Goal: Transaction & Acquisition: Purchase product/service

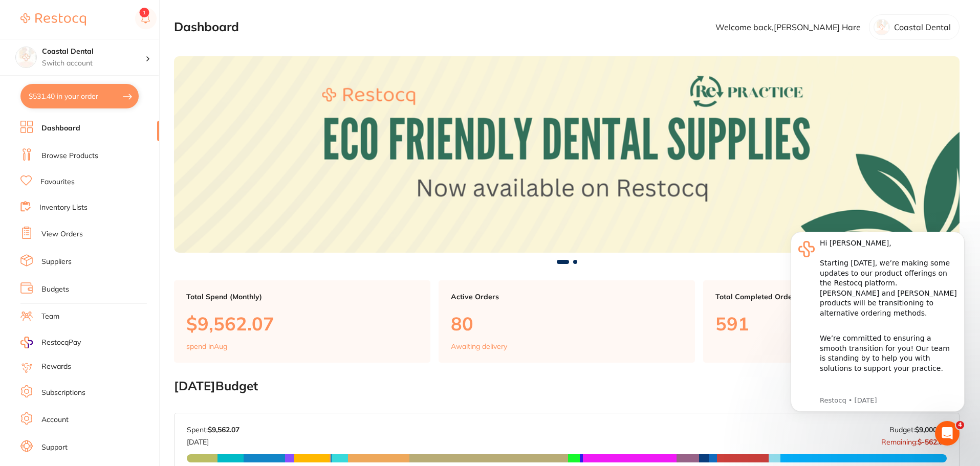
click at [74, 160] on link "Browse Products" at bounding box center [69, 156] width 57 height 10
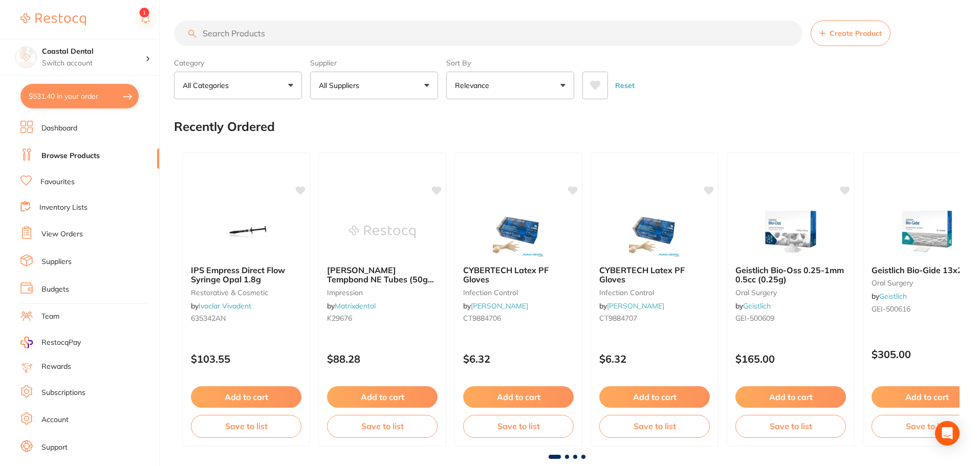
click at [297, 32] on input "search" at bounding box center [488, 33] width 629 height 26
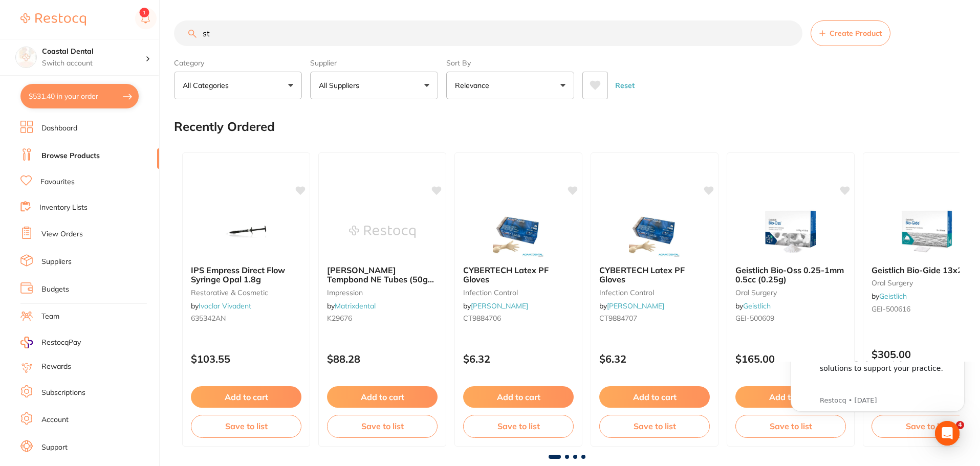
type input "s"
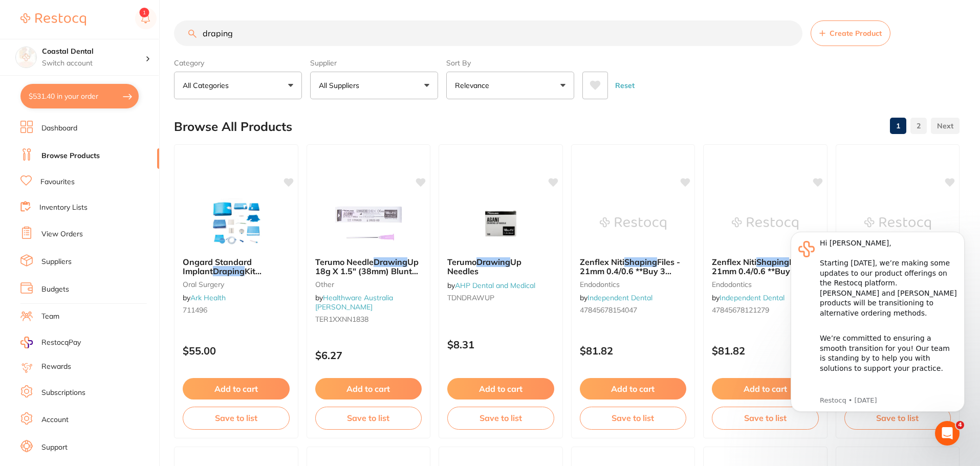
drag, startPoint x: 268, startPoint y: 33, endPoint x: 179, endPoint y: 32, distance: 89.6
click at [179, 32] on input "draping" at bounding box center [488, 33] width 629 height 26
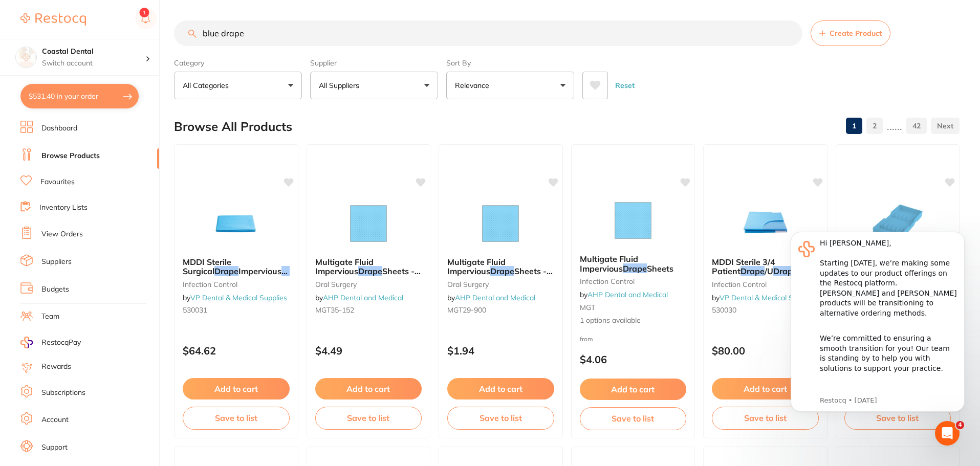
drag, startPoint x: 272, startPoint y: 41, endPoint x: 221, endPoint y: 37, distance: 51.4
click at [221, 37] on input "blue drape" at bounding box center [488, 33] width 629 height 26
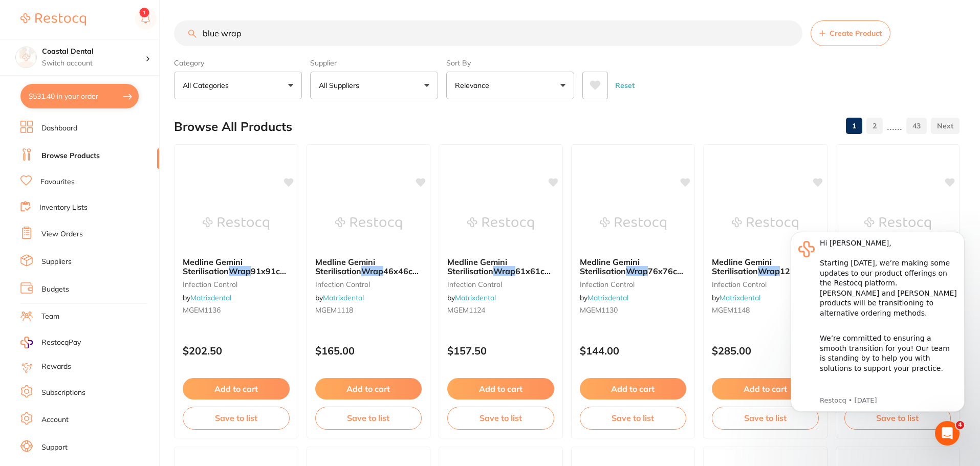
click at [257, 35] on input "blue wrap" at bounding box center [488, 33] width 629 height 26
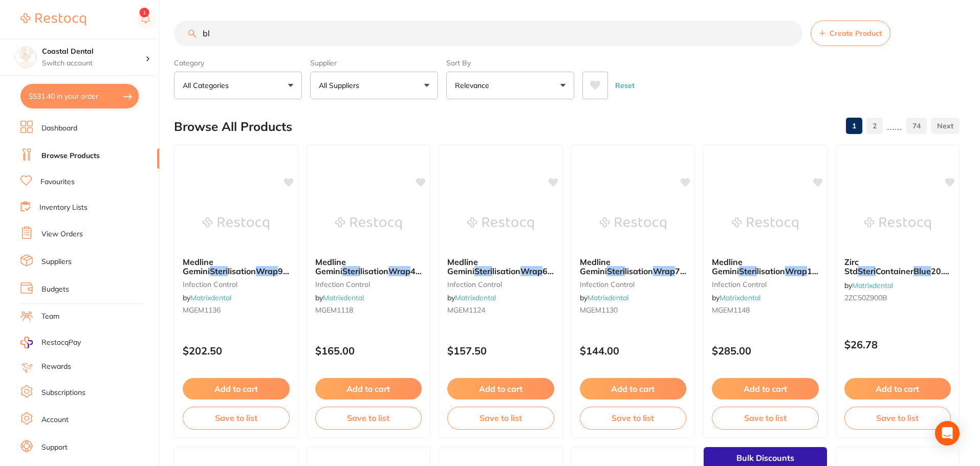
type input "b"
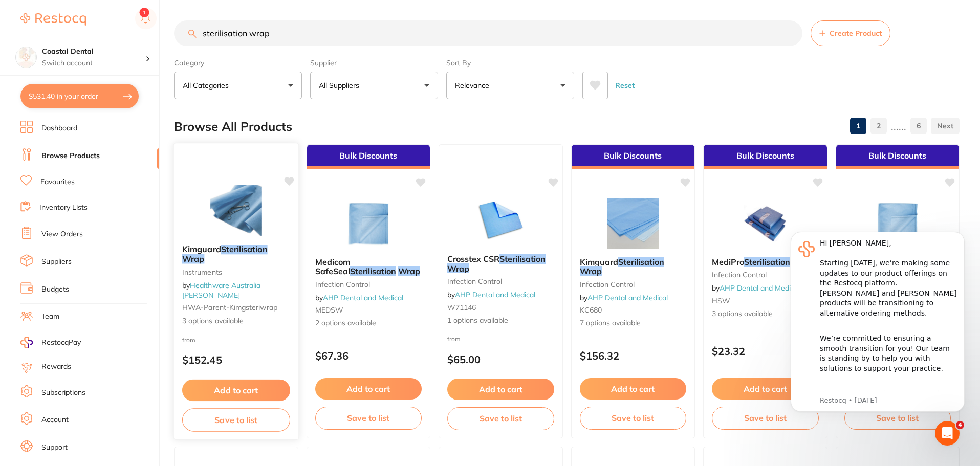
type input "sterilisation wrap"
click at [253, 236] on img at bounding box center [236, 211] width 67 height 52
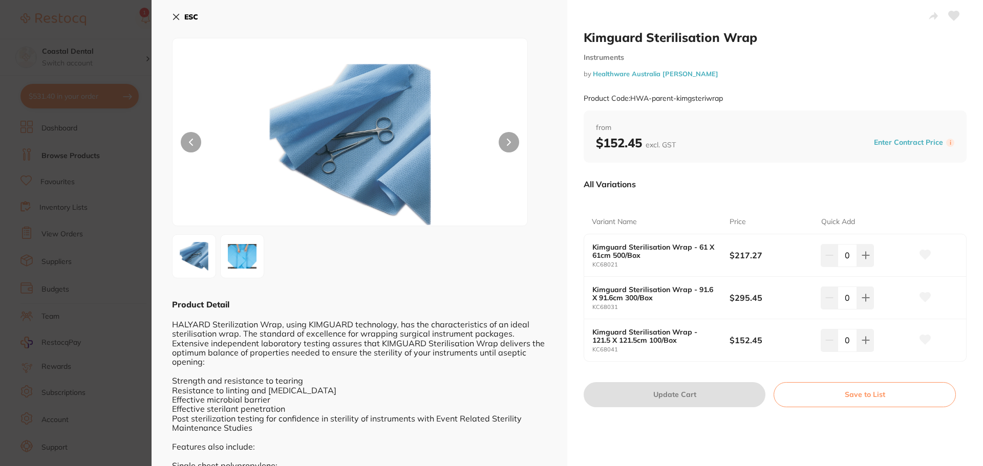
click at [129, 261] on section "Kimguard Sterilisation Wrap Instruments by Healthware Australia [PERSON_NAME] P…" at bounding box center [491, 233] width 983 height 466
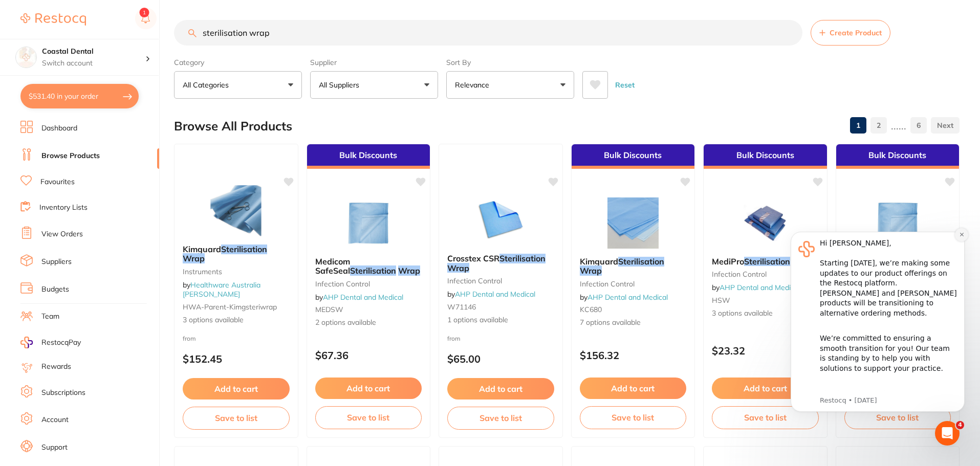
click at [960, 234] on icon "Dismiss notification" at bounding box center [962, 235] width 6 height 6
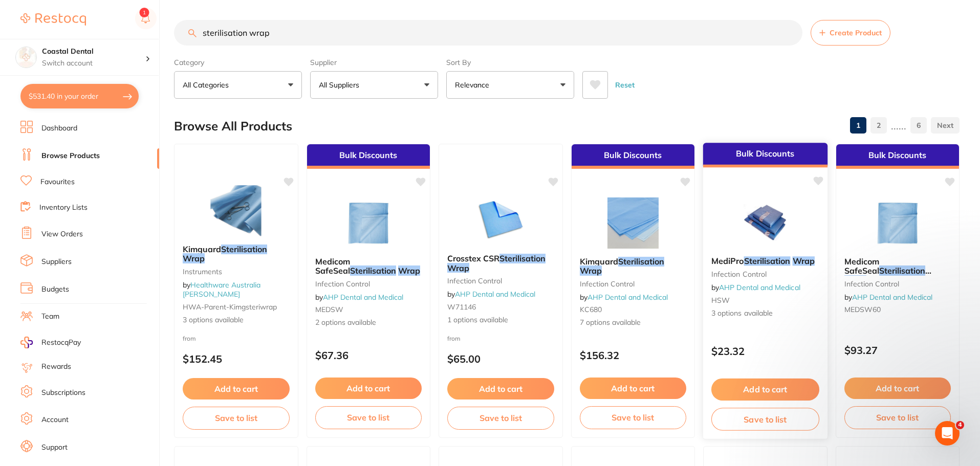
click at [796, 217] on img at bounding box center [765, 223] width 67 height 52
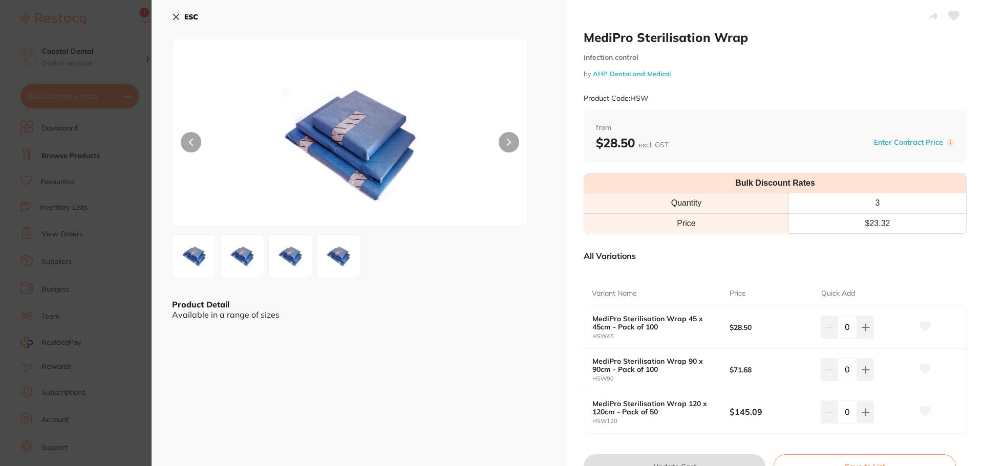
click at [247, 253] on img at bounding box center [242, 256] width 37 height 37
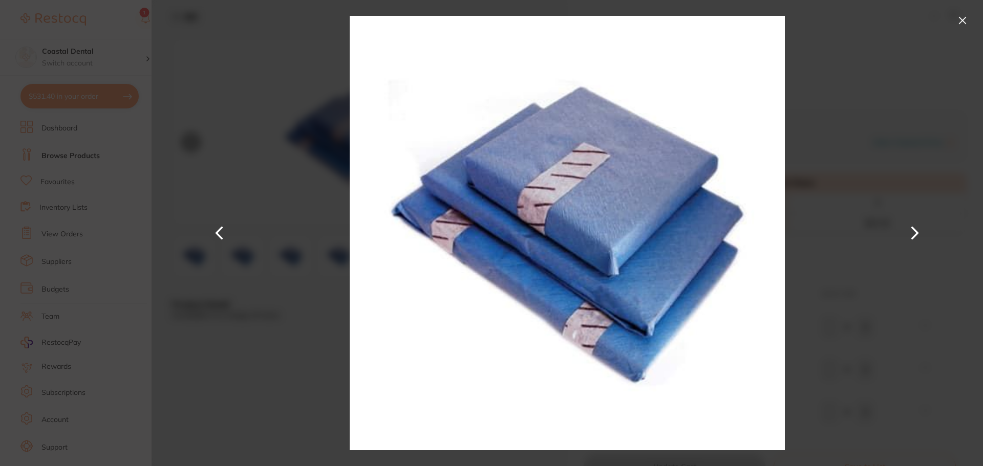
drag, startPoint x: 288, startPoint y: 259, endPoint x: 229, endPoint y: 248, distance: 59.4
click at [288, 259] on div "MediPro Sterilisation Wrap infection control by AHP Dental and Medical Product …" at bounding box center [567, 233] width 831 height 466
click at [148, 246] on section "MediPro Sterilisation Wrap infection control by AHP Dental and Medical Product …" at bounding box center [491, 233] width 983 height 466
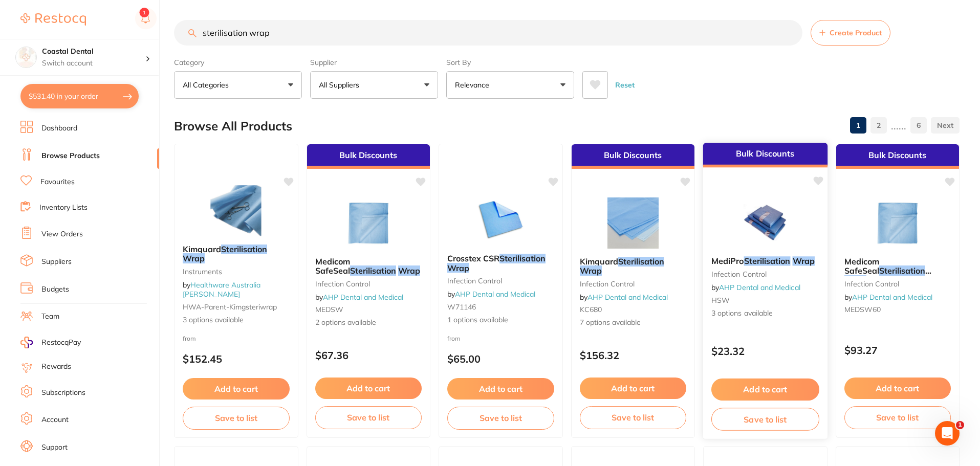
click at [762, 235] on img at bounding box center [765, 223] width 67 height 52
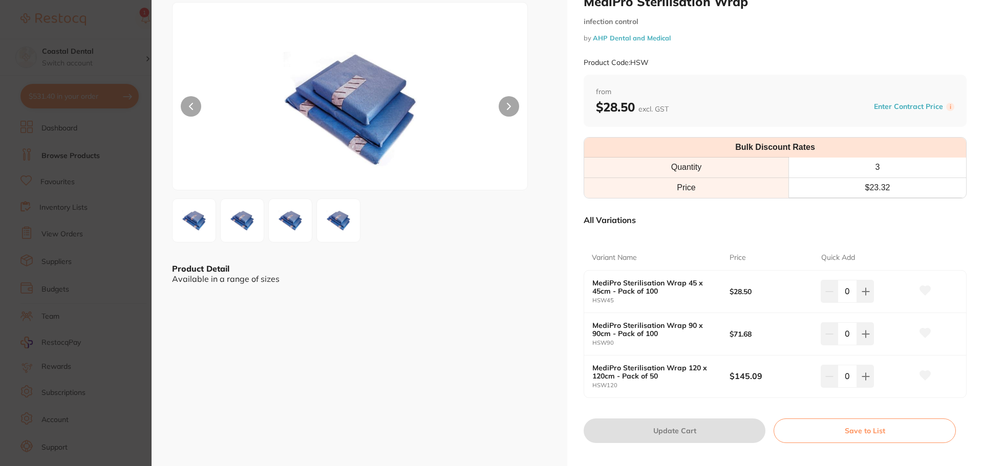
scroll to position [51, 0]
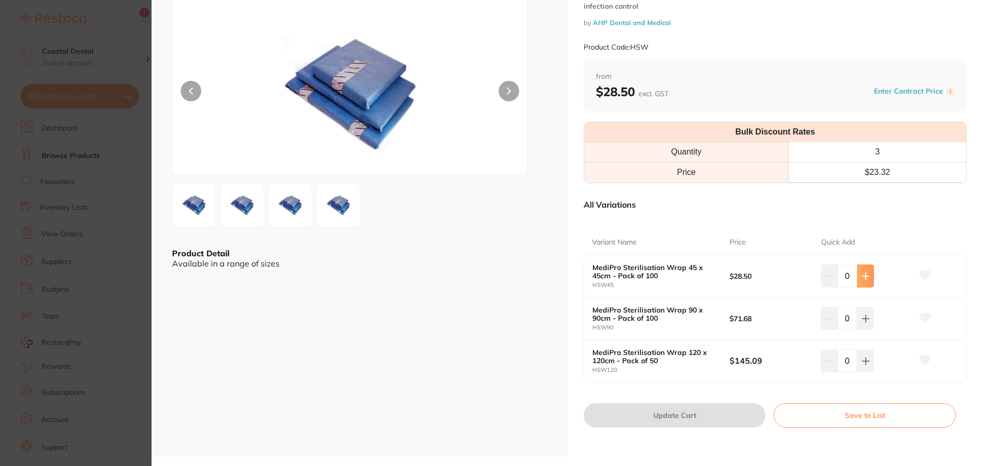
click at [862, 283] on button at bounding box center [865, 276] width 17 height 23
type input "1"
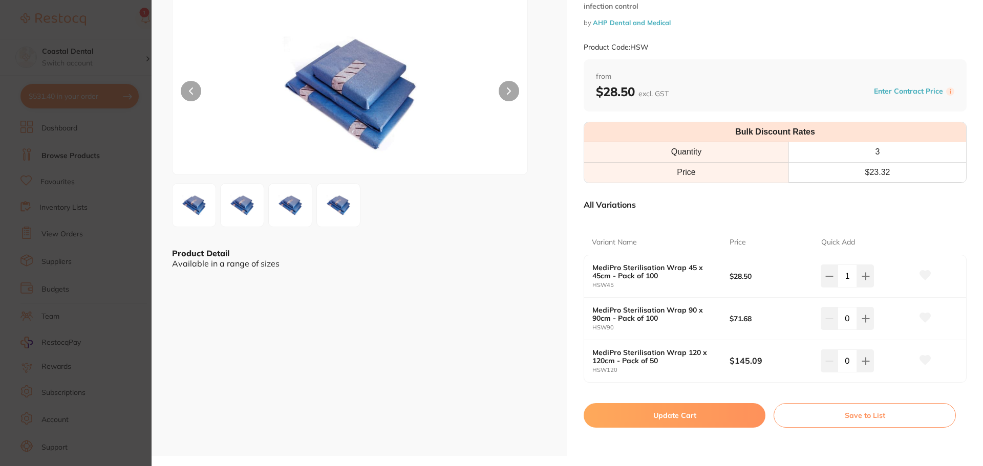
click at [864, 280] on icon at bounding box center [865, 276] width 8 height 8
click at [821, 287] on button at bounding box center [828, 276] width 17 height 23
type input "0"
click at [703, 415] on button "Update Cart" at bounding box center [674, 415] width 182 height 25
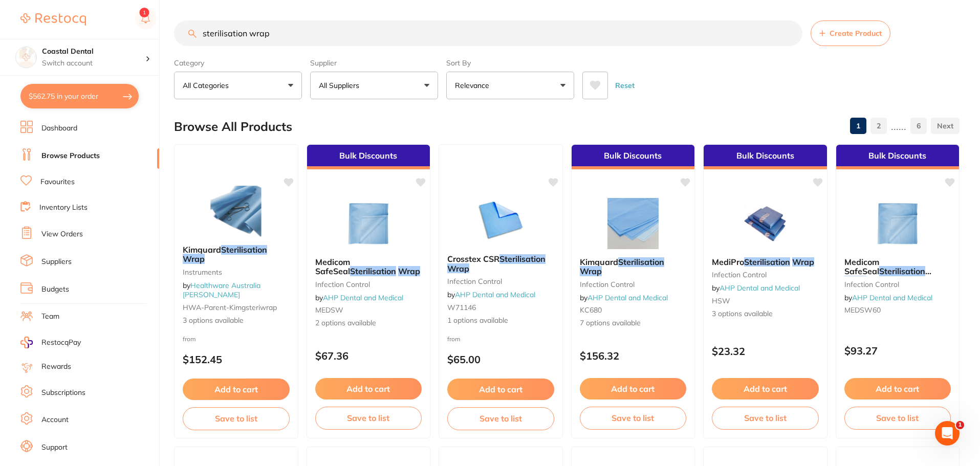
click at [79, 154] on link "Browse Products" at bounding box center [70, 156] width 58 height 10
